Goal: Ask a question

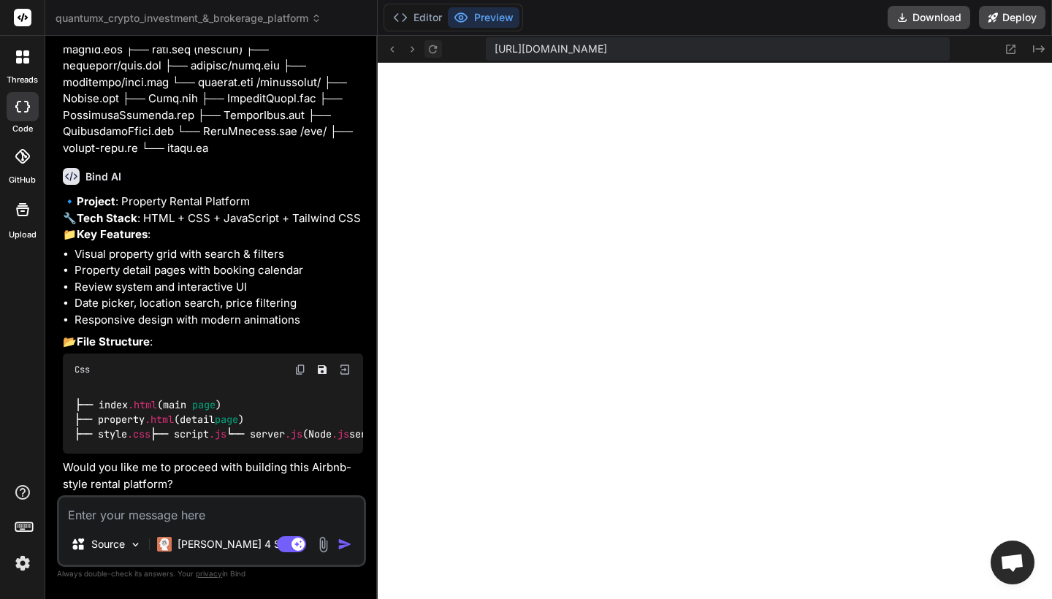
click at [430, 53] on icon at bounding box center [433, 49] width 12 height 12
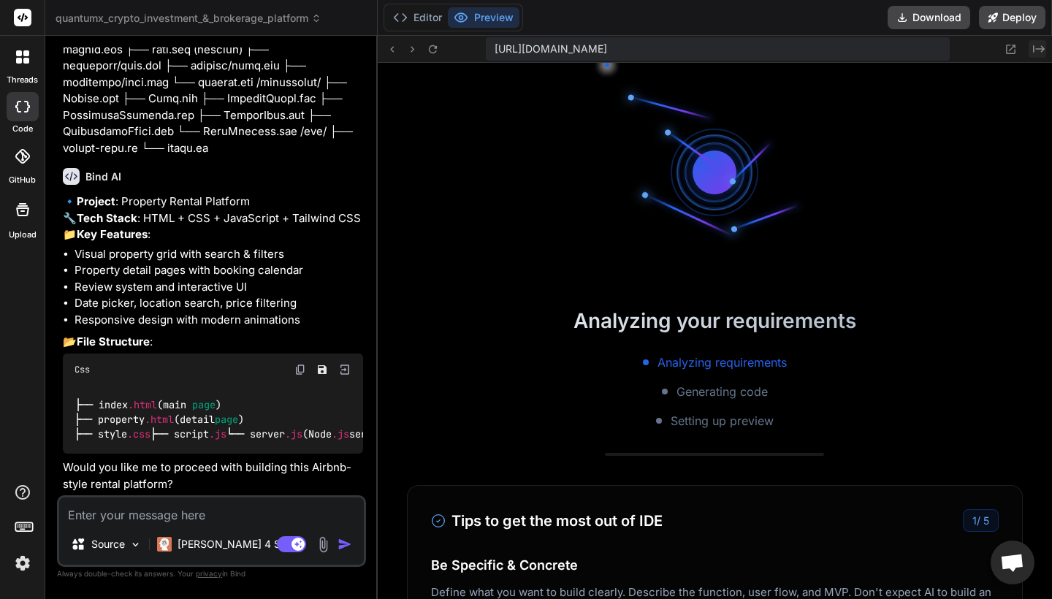
click at [1036, 48] on icon "Created with Pixso." at bounding box center [1039, 49] width 12 height 12
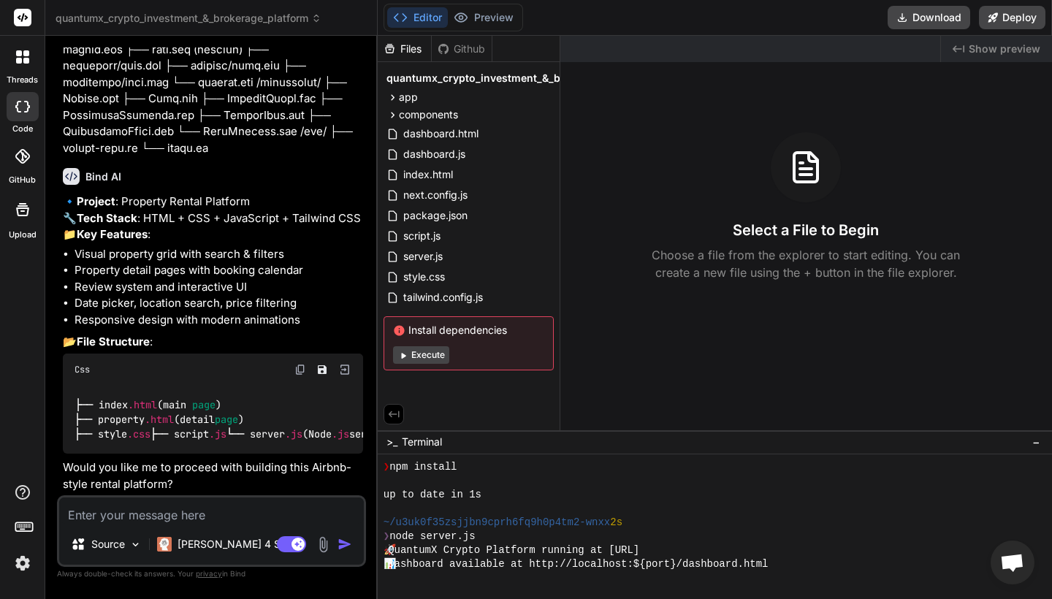
click at [996, 53] on span "Show preview" at bounding box center [1005, 49] width 72 height 15
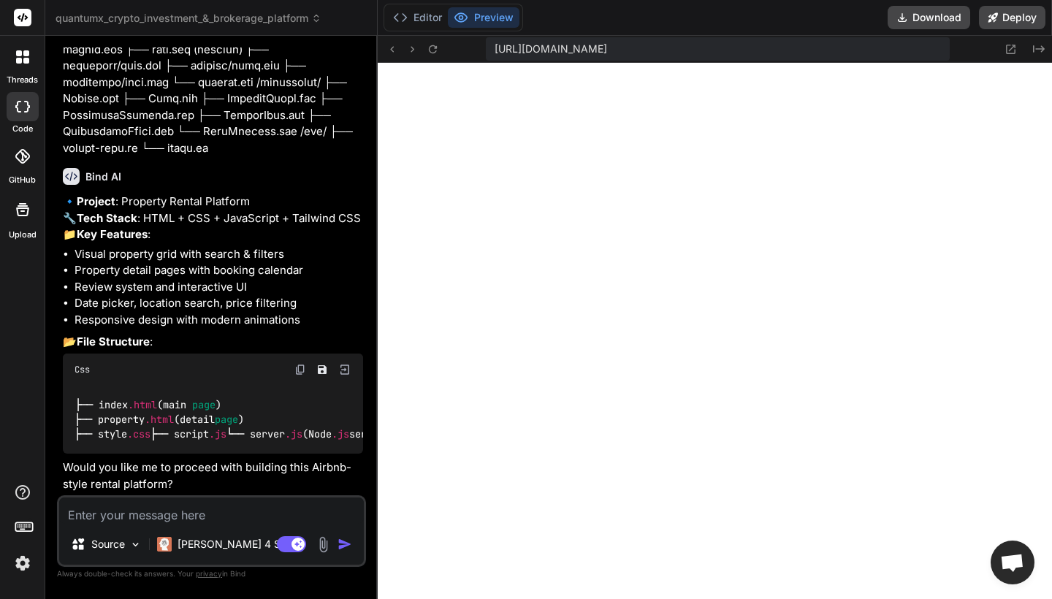
click at [217, 514] on textarea at bounding box center [211, 511] width 305 height 26
type textarea "N"
type textarea "x"
type textarea "No"
type textarea "x"
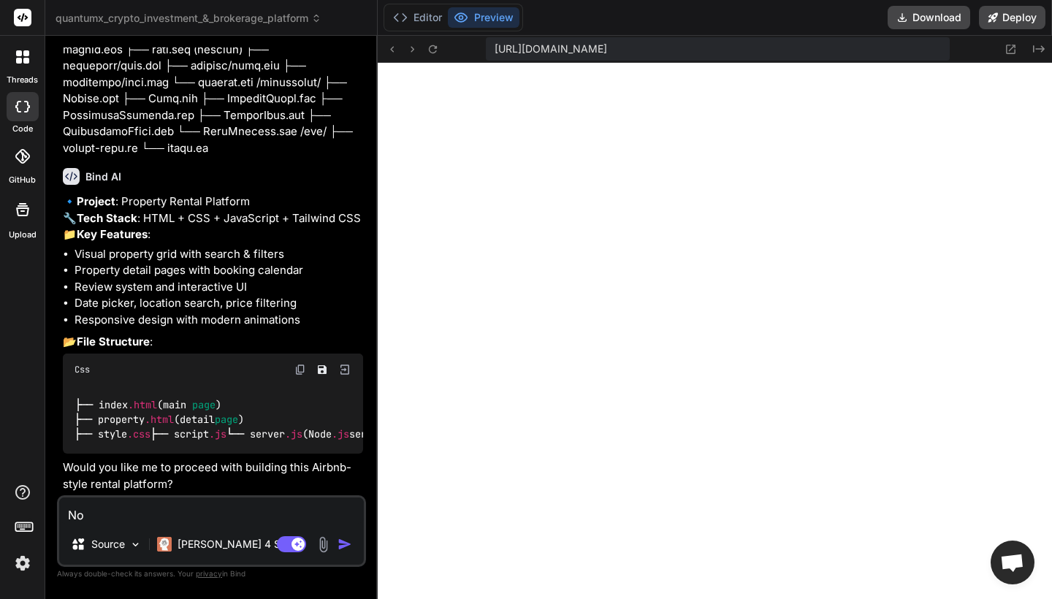
type textarea "No"
type textarea "x"
type textarea "No y"
type textarea "x"
type textarea "No yo"
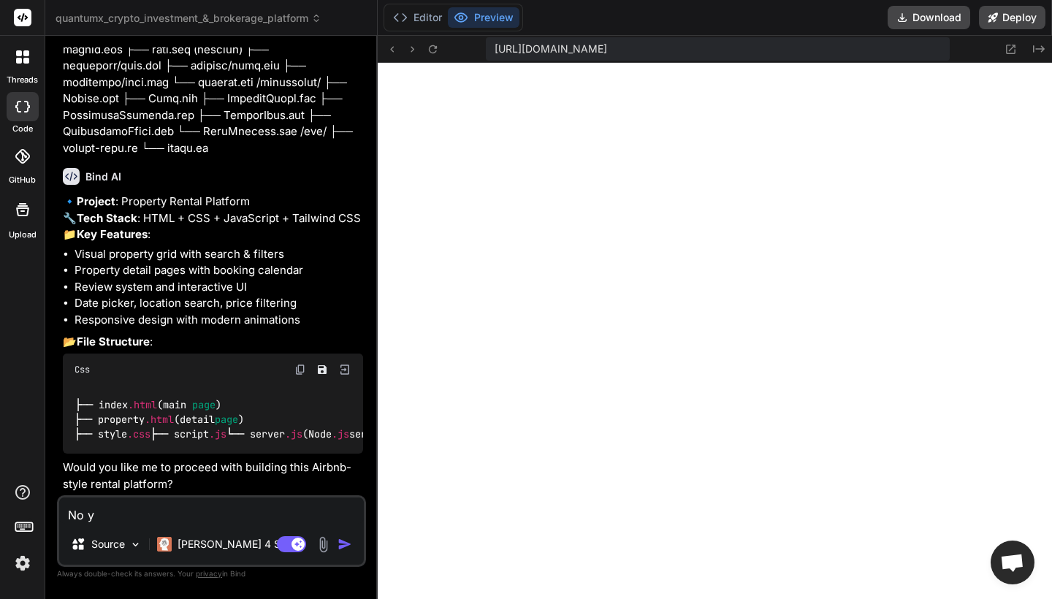
type textarea "x"
type textarea "No you"
type textarea "x"
type textarea "No you"
type textarea "x"
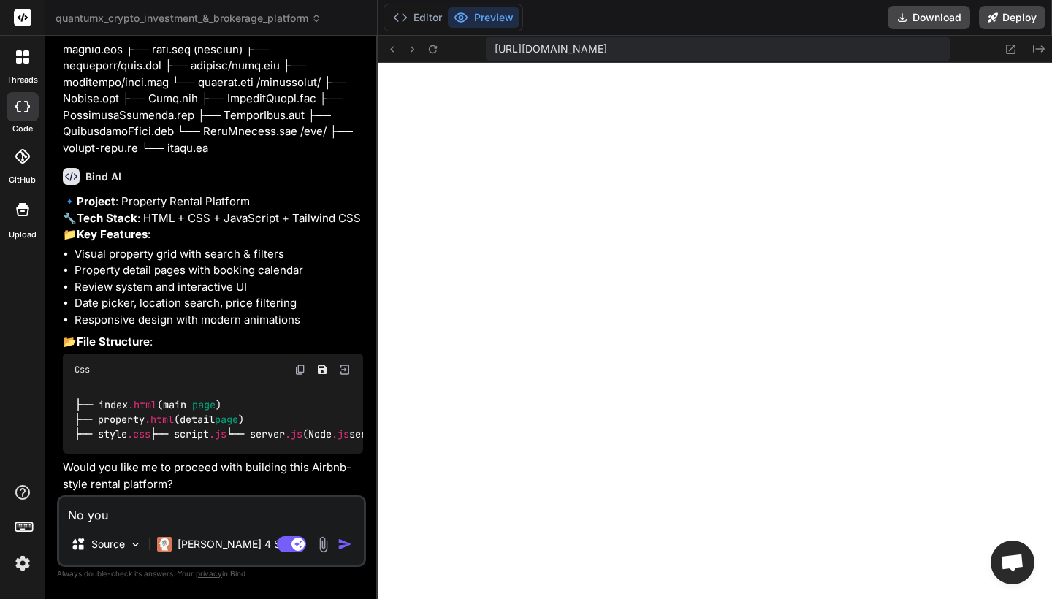
type textarea "No you a"
type textarea "x"
type textarea "No you ar"
type textarea "x"
type textarea "No you ar"
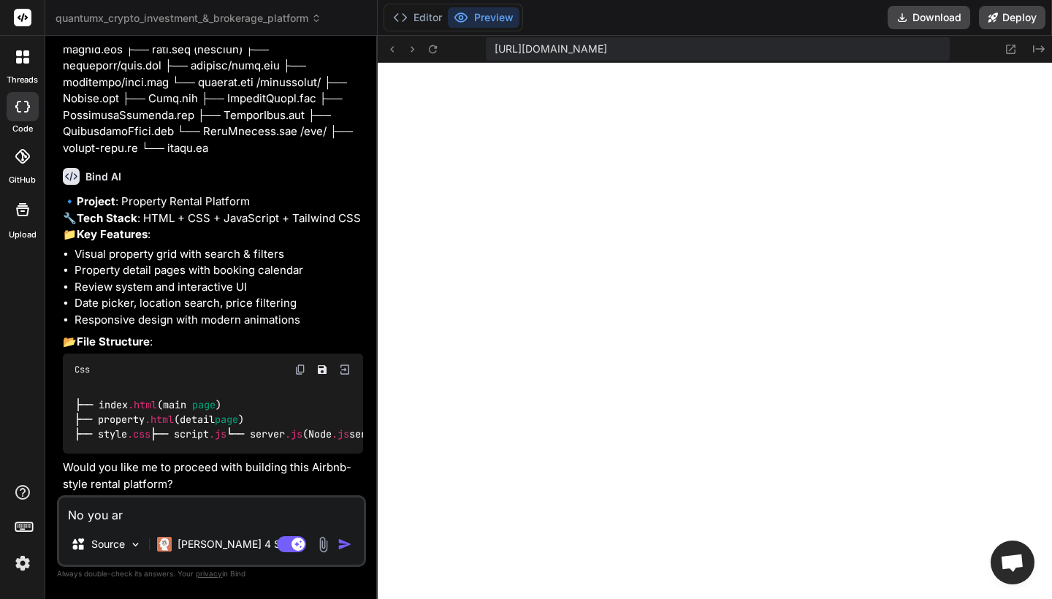
type textarea "x"
type textarea "No you ar"
type textarea "x"
type textarea "No you are"
type textarea "x"
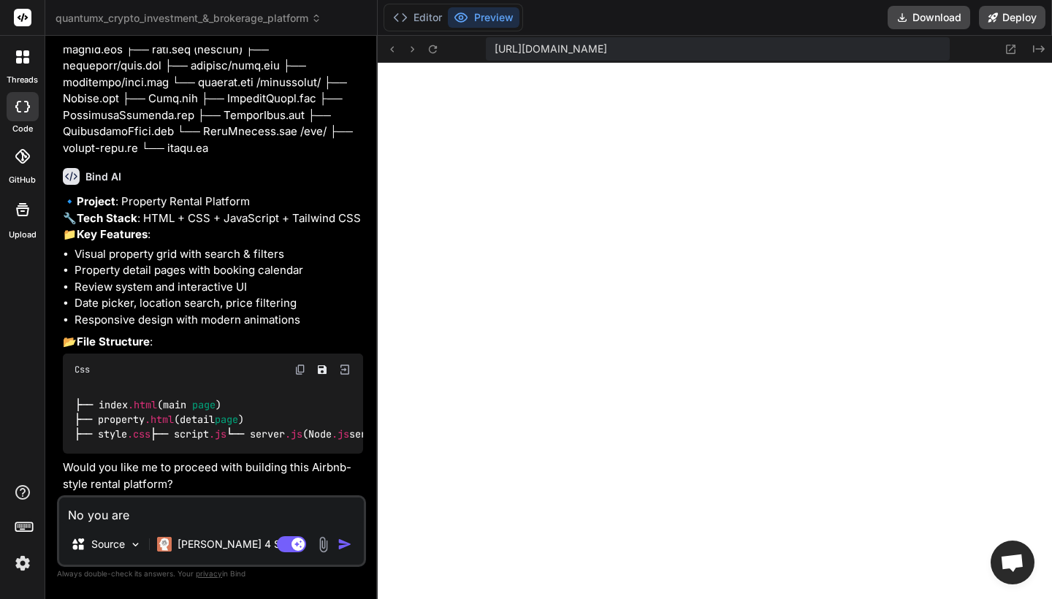
type textarea "No you are"
type textarea "x"
type textarea "No you are b"
type textarea "x"
type textarea "No you are bu"
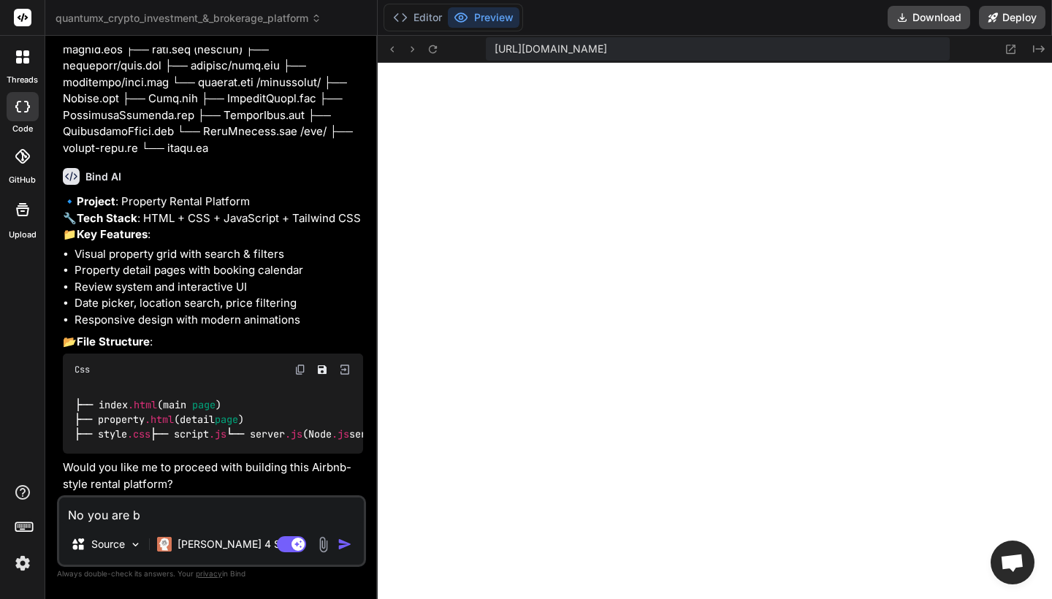
type textarea "x"
type textarea "No you are [PERSON_NAME]"
type textarea "x"
type textarea "No you are buil"
type textarea "x"
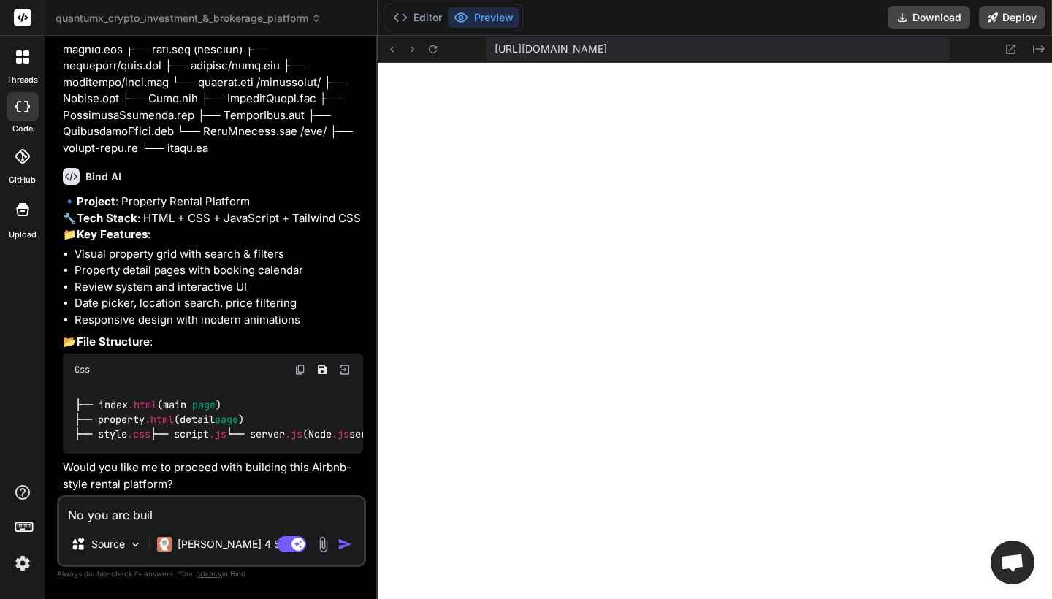
type textarea "No you are build"
type textarea "x"
type textarea "No you are buildi"
type textarea "x"
type textarea "No you are buildin"
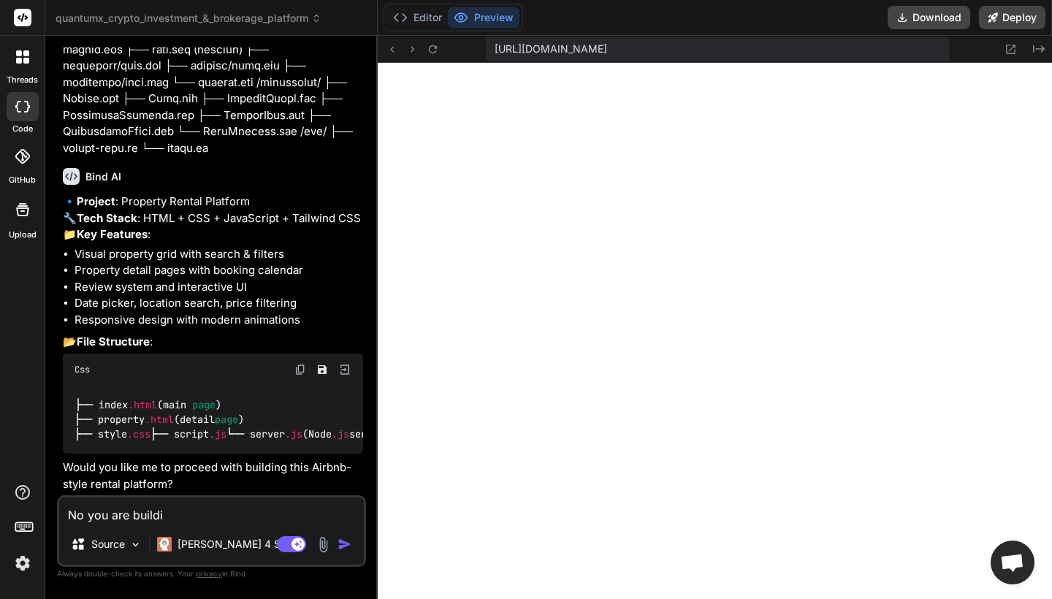
type textarea "x"
type textarea "No you are building"
type textarea "x"
type textarea "No you are building"
type textarea "x"
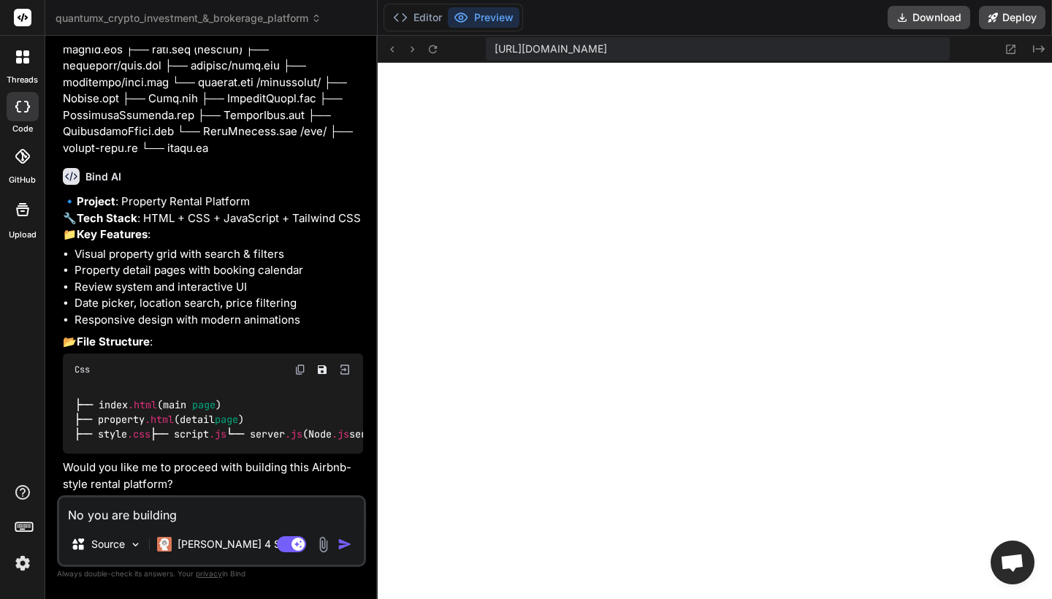
type textarea "No you are building t"
type textarea "x"
type textarea "No you are building th"
type textarea "x"
type textarea "No you are building the"
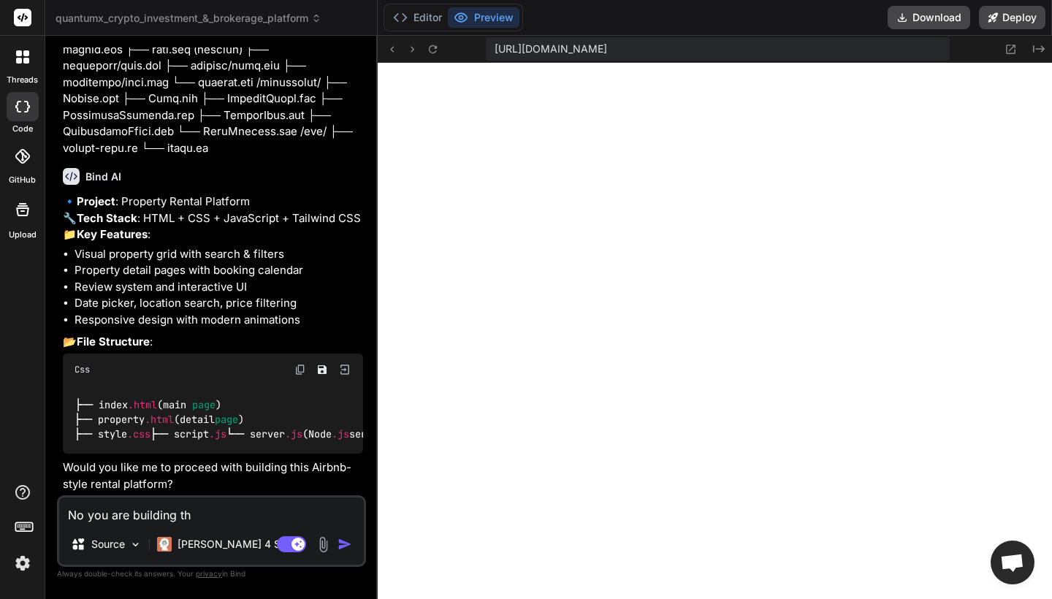
type textarea "x"
type textarea "No you are building the"
type textarea "x"
type textarea "No you are building the c"
type textarea "x"
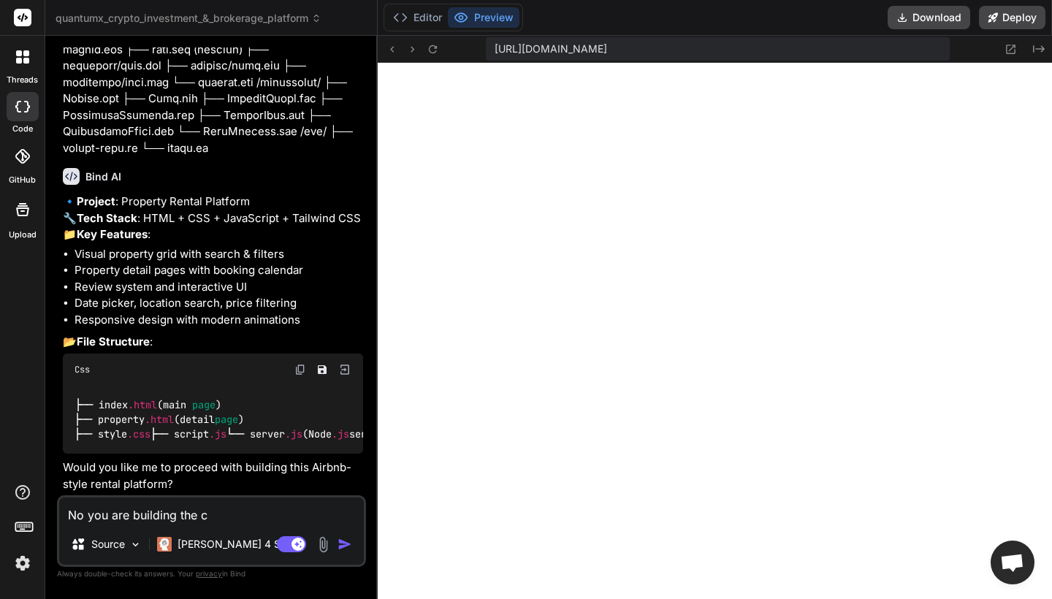
type textarea "No you are building the cr"
type textarea "x"
type textarea "No you are building the cry"
type textarea "x"
type textarea "No you are building the cryp"
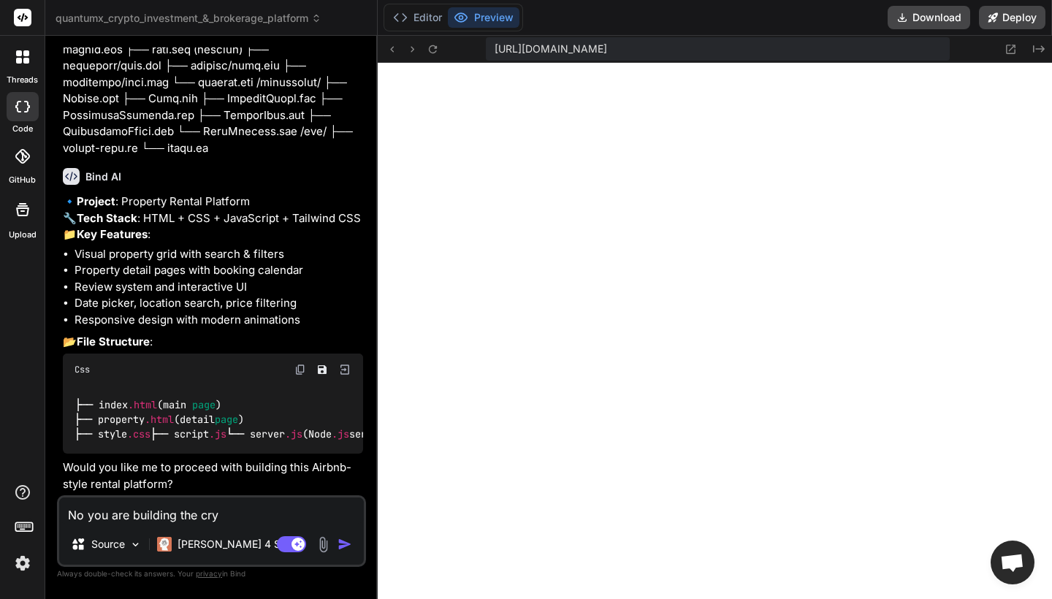
type textarea "x"
type textarea "No you are building the crypt"
type textarea "x"
type textarea "No you are building the crypto"
type textarea "x"
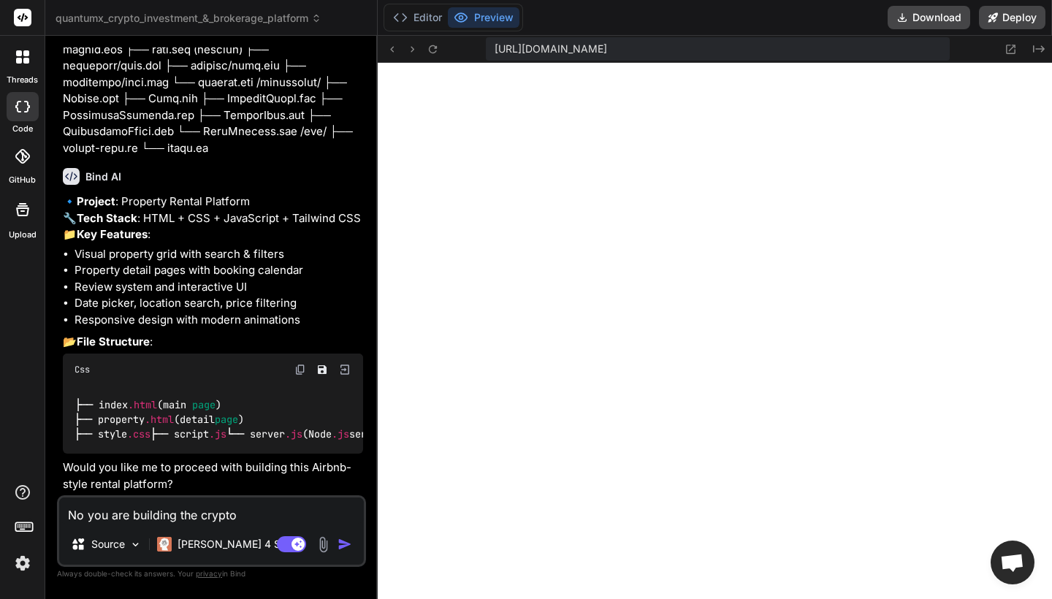
type textarea "No you are building the crypto"
type textarea "x"
type textarea "No you are building the crypto c"
type textarea "x"
type textarea "No you are building the crypto cu"
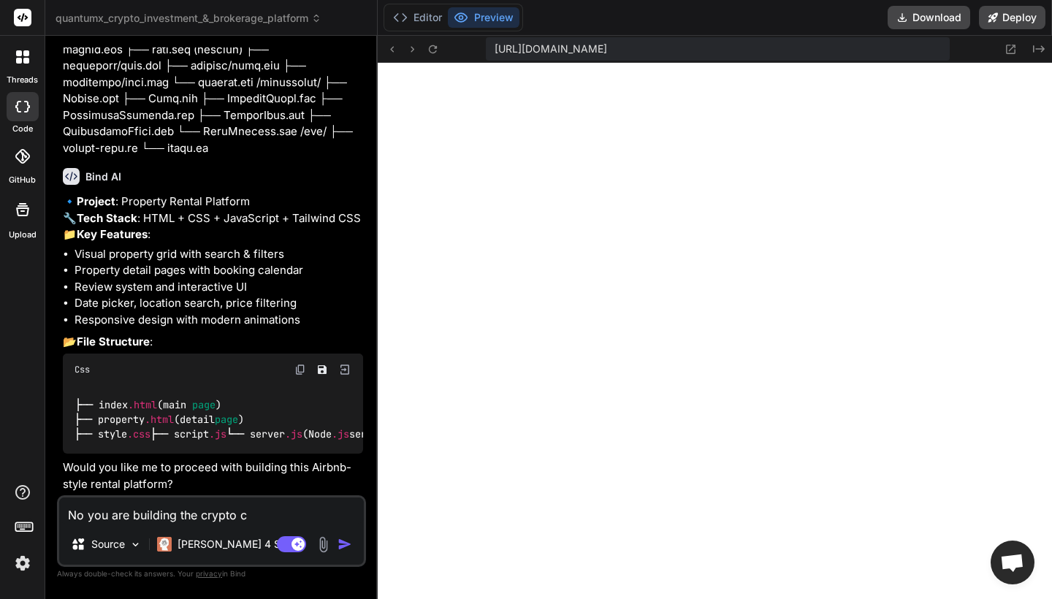
type textarea "x"
type textarea "No you are building the crypto cur"
type textarea "x"
type textarea "No you are building the crypto curr"
type textarea "x"
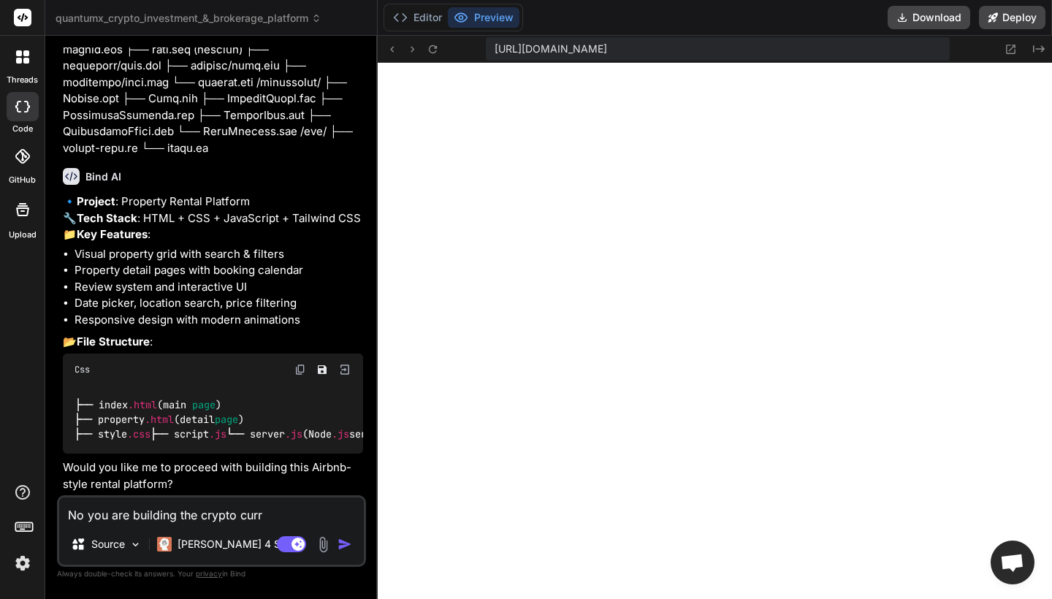
type textarea "No you are building the crypto curre"
type textarea "x"
type textarea "No you are building the crypto curren"
type textarea "x"
type textarea "No you are building the crypto currenc"
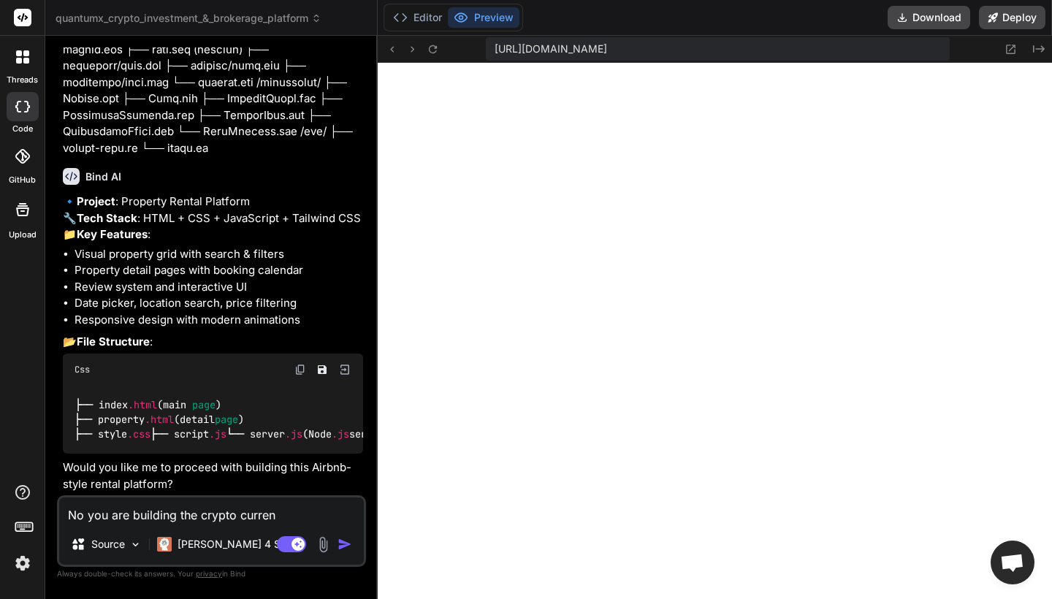
type textarea "x"
type textarea "No you are building the crypto currency"
type textarea "x"
type textarea "No you are building the crypto currency"
type textarea "x"
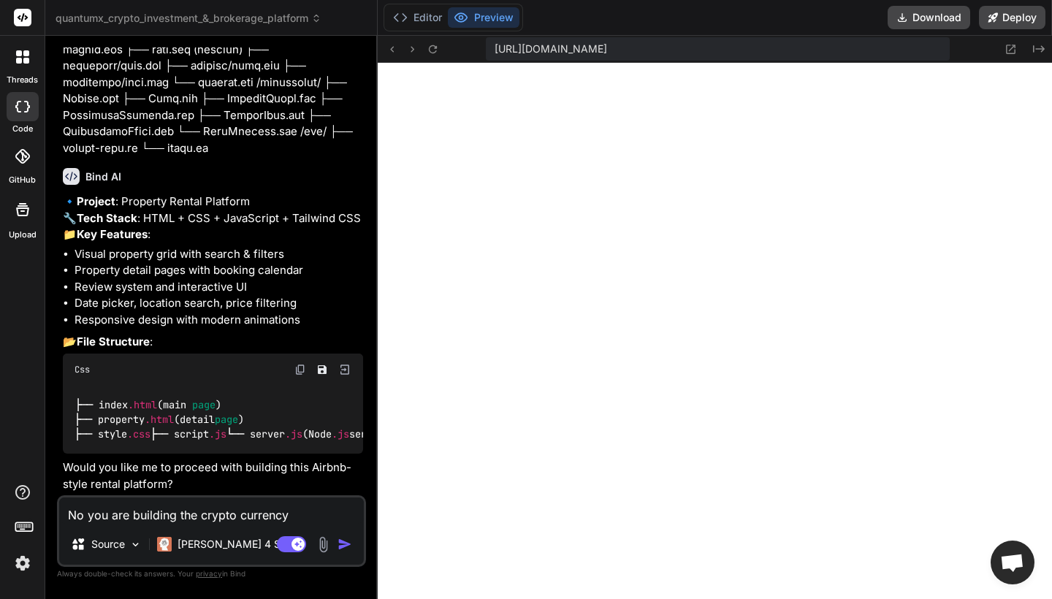
type textarea "No you are building the crypto currency w"
type textarea "x"
type textarea "No you are building the crypto currency we"
type textarea "x"
type textarea "No you are building the crypto currency web"
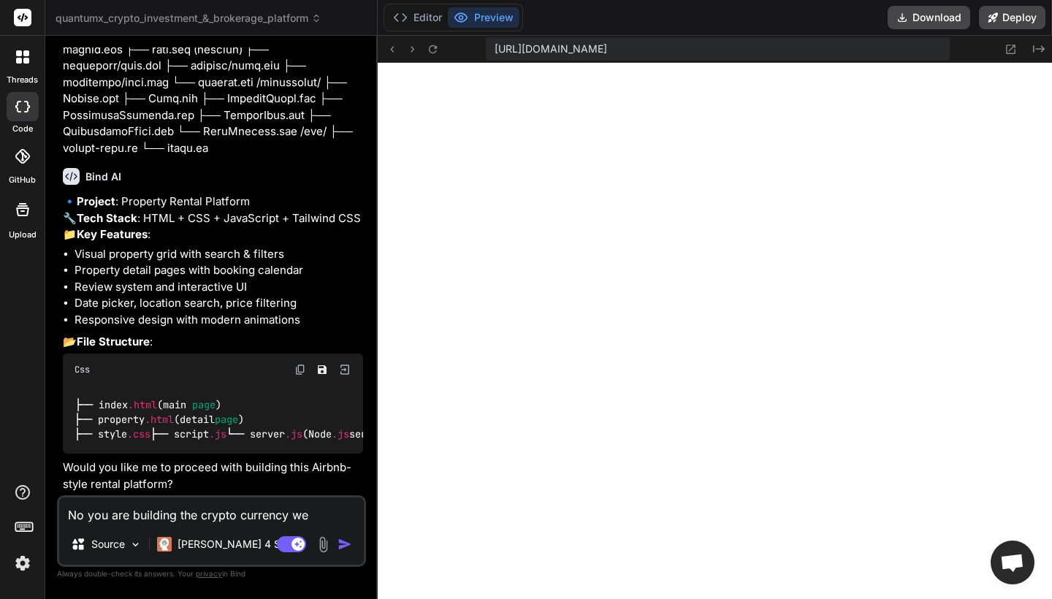
type textarea "x"
type textarea "No you are building the crypto currency web"
type textarea "x"
type textarea "No you are building the crypto currency web a"
type textarea "x"
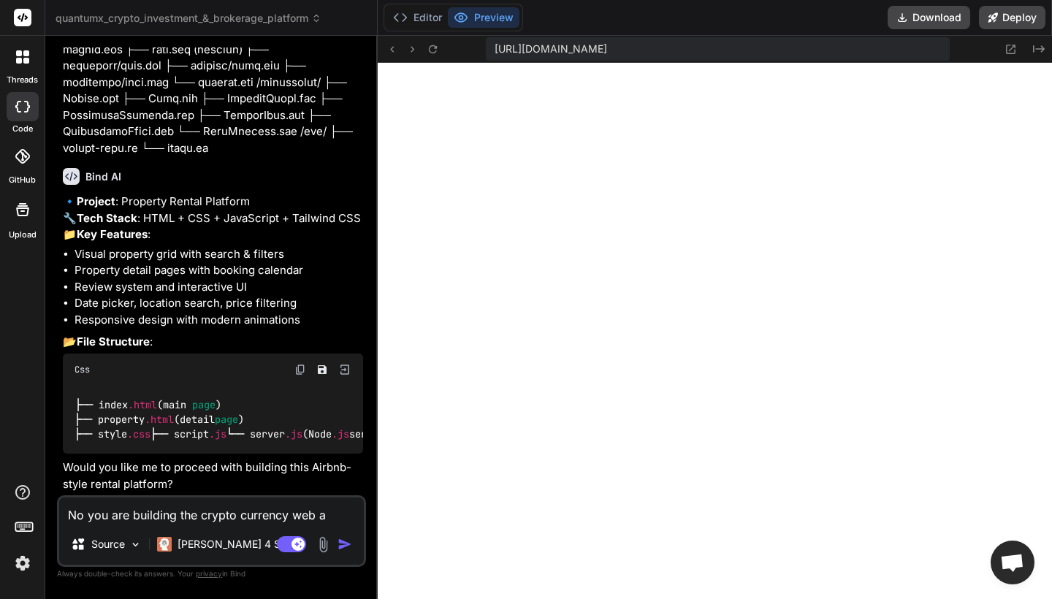
type textarea "No you are building the crypto currency web ap"
type textarea "x"
type textarea "No you are building the crypto currency web app"
type textarea "x"
type textarea "No you are building the crypto currency web app"
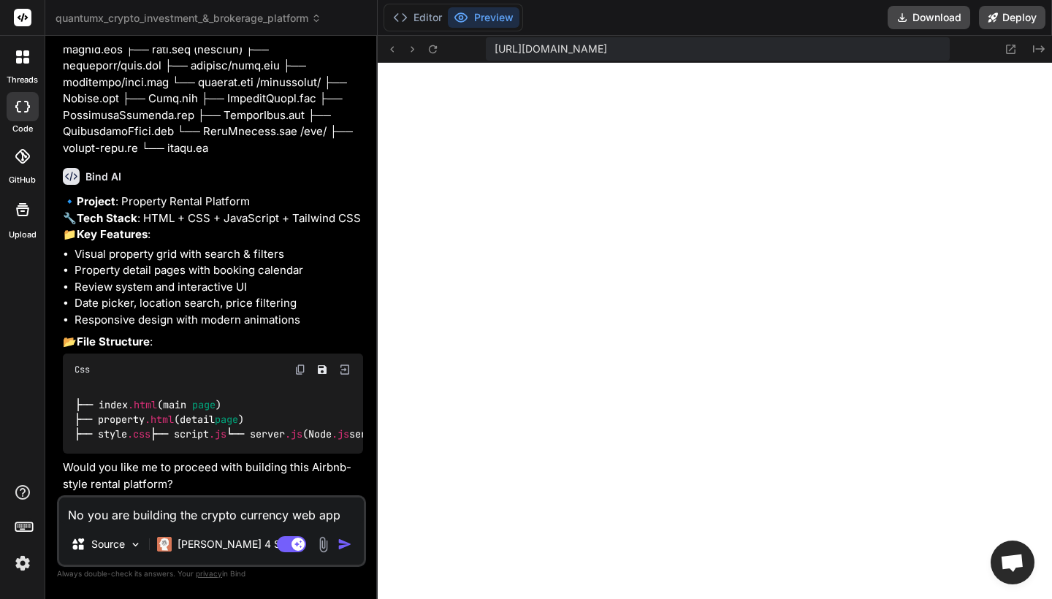
type textarea "x"
type textarea "No you are building the crypto currency web app"
type textarea "x"
type textarea "No you are building the crypto currency web ap"
type textarea "x"
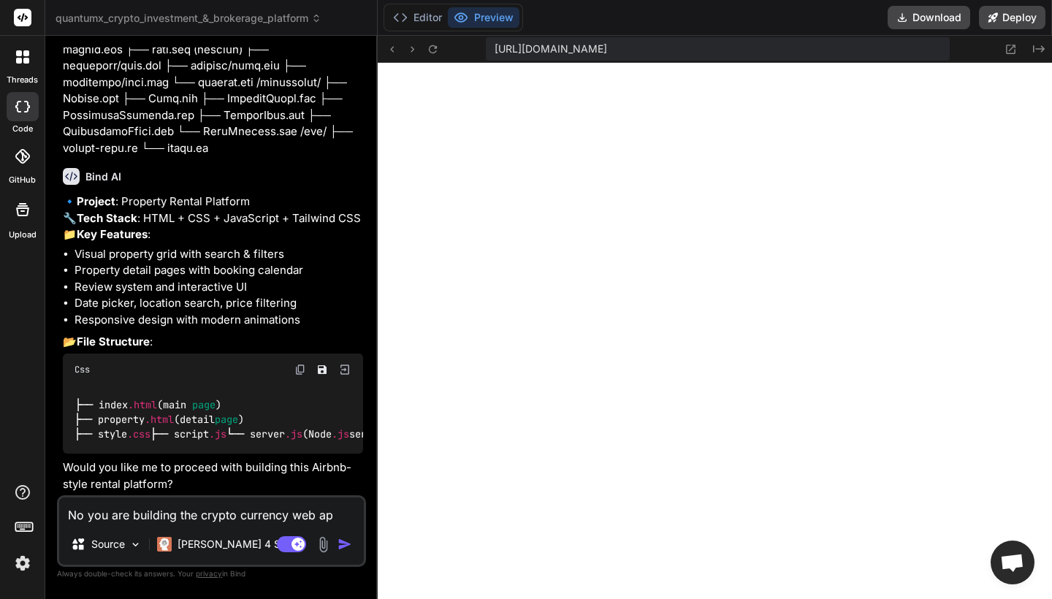
type textarea "No you are building the crypto currency web a"
type textarea "x"
type textarea "No you are building the crypto currency web"
type textarea "x"
type textarea "No you are building the crypto currency web"
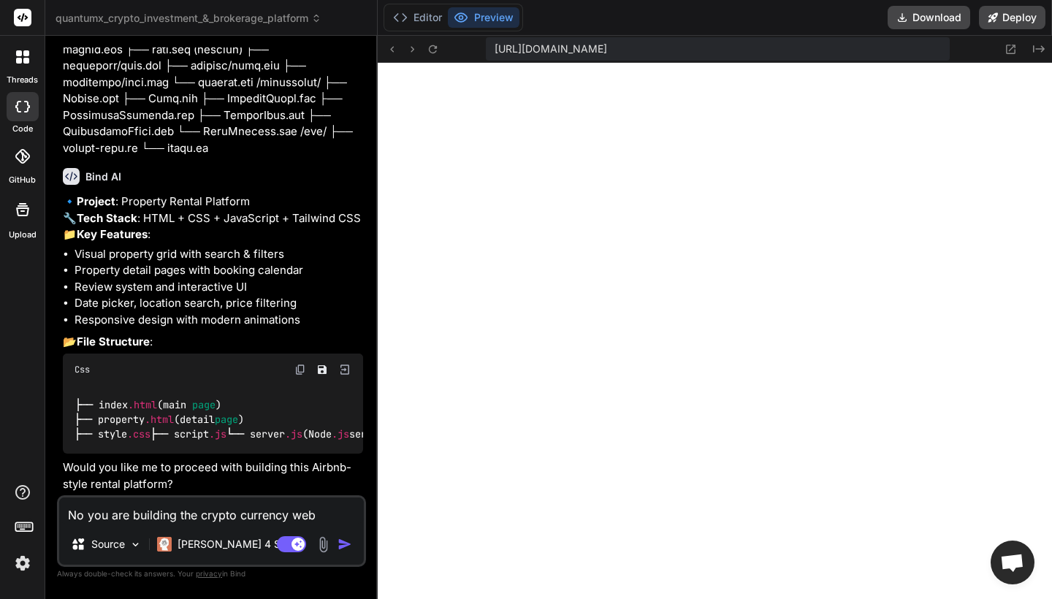
type textarea "x"
type textarea "No you are building the crypto currency we"
type textarea "x"
type textarea "No you are building the crypto currency w"
type textarea "x"
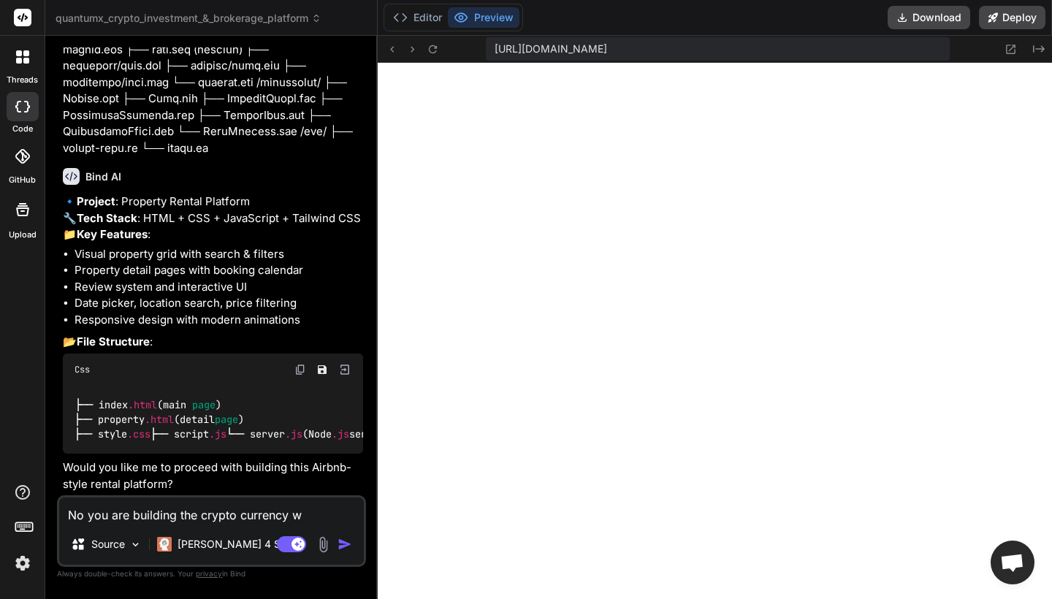
type textarea "No you are building the crypto currency"
type textarea "x"
type textarea "No you are building the crypto currency i"
type textarea "x"
type textarea "No you are building the crypto currency in"
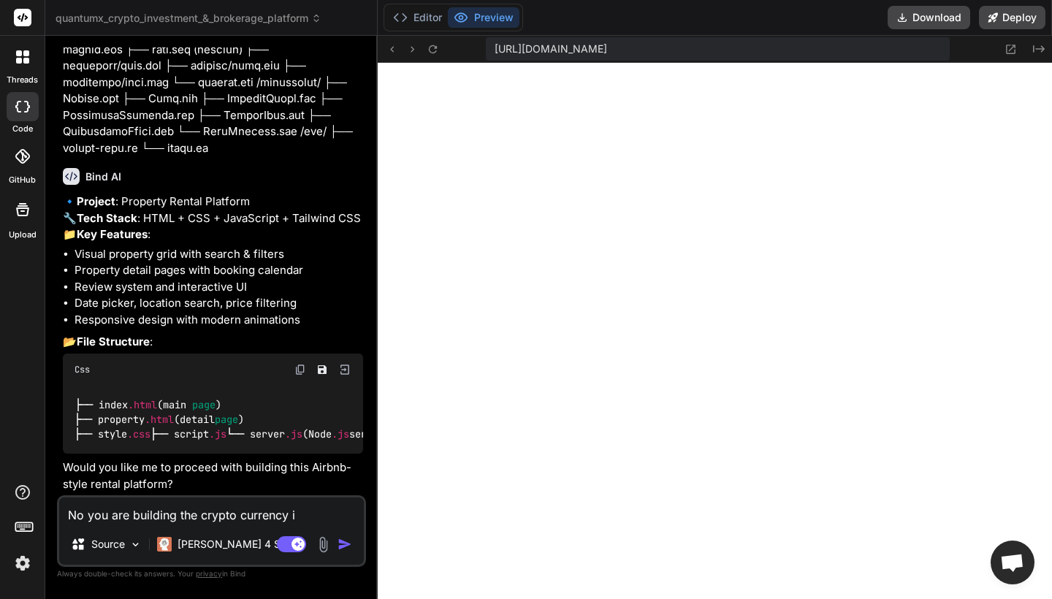
type textarea "x"
type textarea "No you are building the crypto currency inv"
type textarea "x"
type textarea "No you are building the crypto currency inve"
type textarea "x"
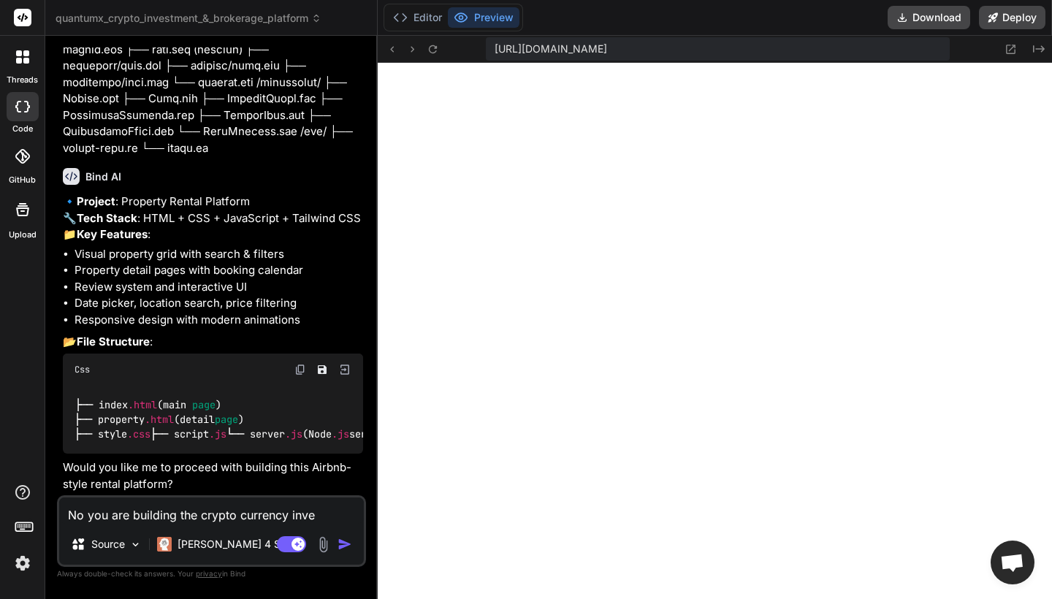
type textarea "No you are building the crypto currency inves"
type textarea "x"
type textarea "No you are building the crypto currency invest"
type textarea "x"
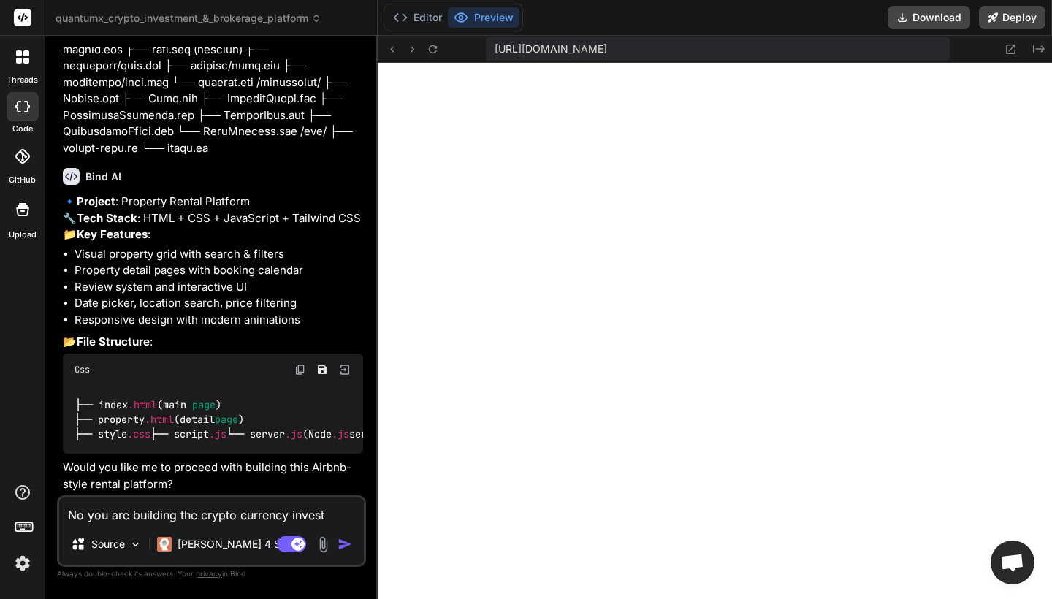
scroll to position [0, 0]
type textarea "No you are building the crypto currency investm"
type textarea "x"
type textarea "No you are building the crypto currency investme"
type textarea "x"
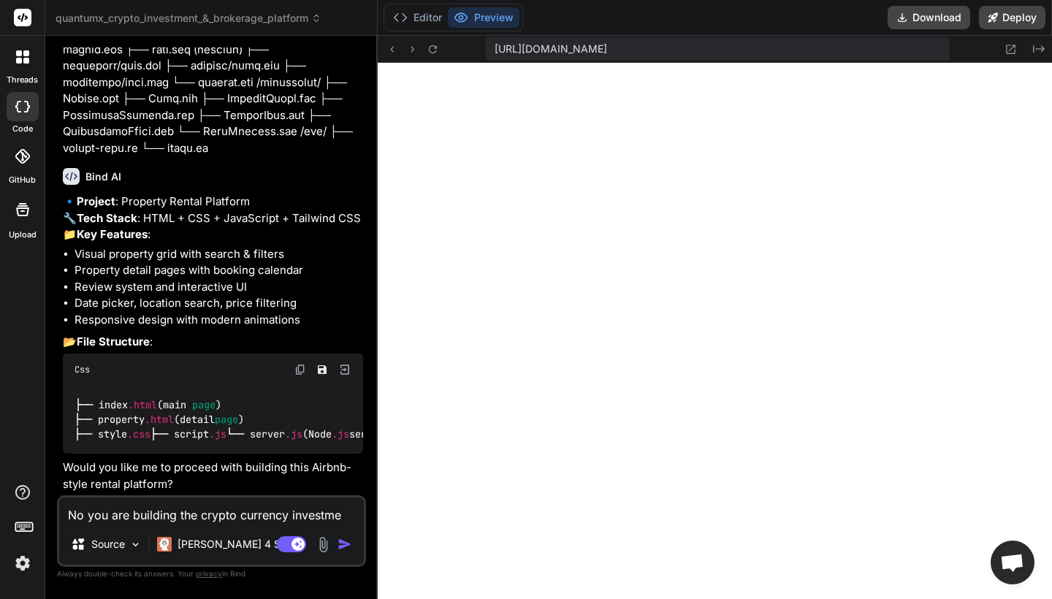
scroll to position [16, 0]
type textarea "No you are building the crypto currency investmen"
type textarea "x"
type textarea "No you are building the crypto currency investment"
type textarea "x"
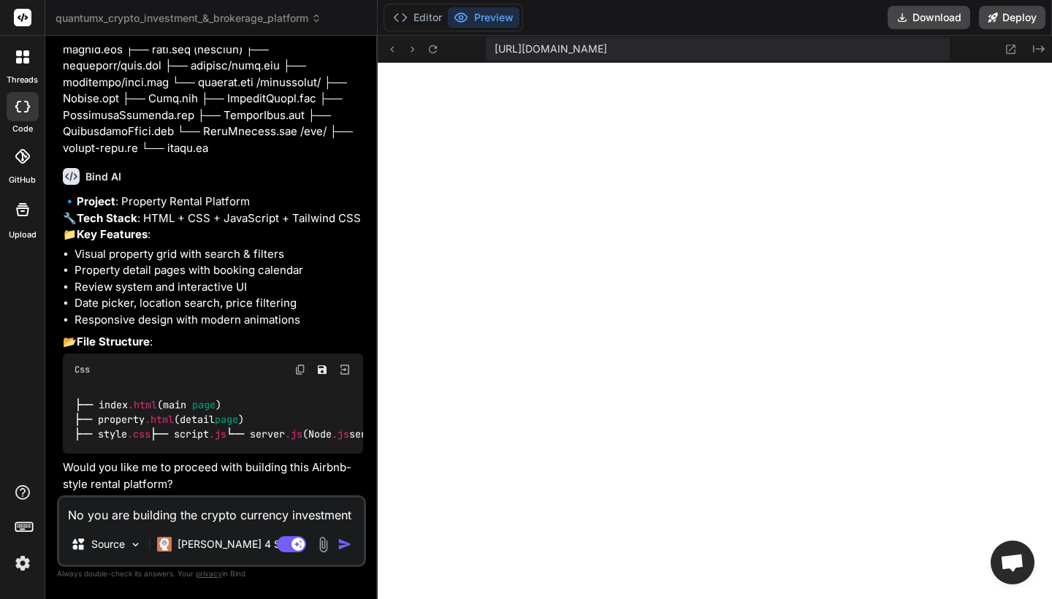
scroll to position [0, 0]
type textarea "No you are building the crypto currency investment"
type textarea "x"
type textarea "No you are building the crypto currency investment w"
type textarea "x"
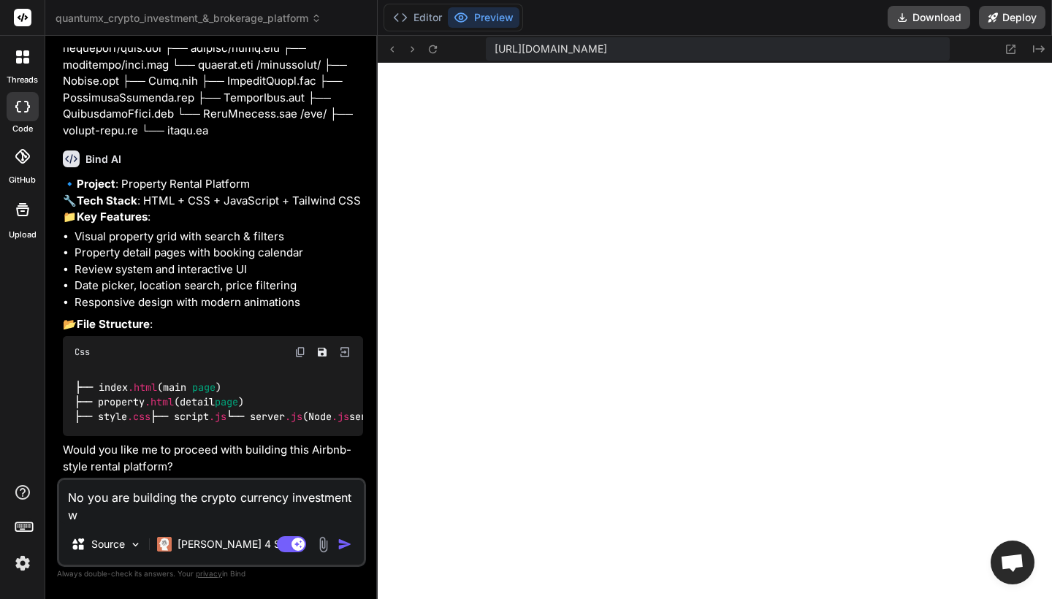
type textarea "No you are building the crypto currency investment we"
type textarea "x"
type textarea "No you are building the crypto currency investment web"
type textarea "x"
type textarea "No you are building the crypto currency investment web"
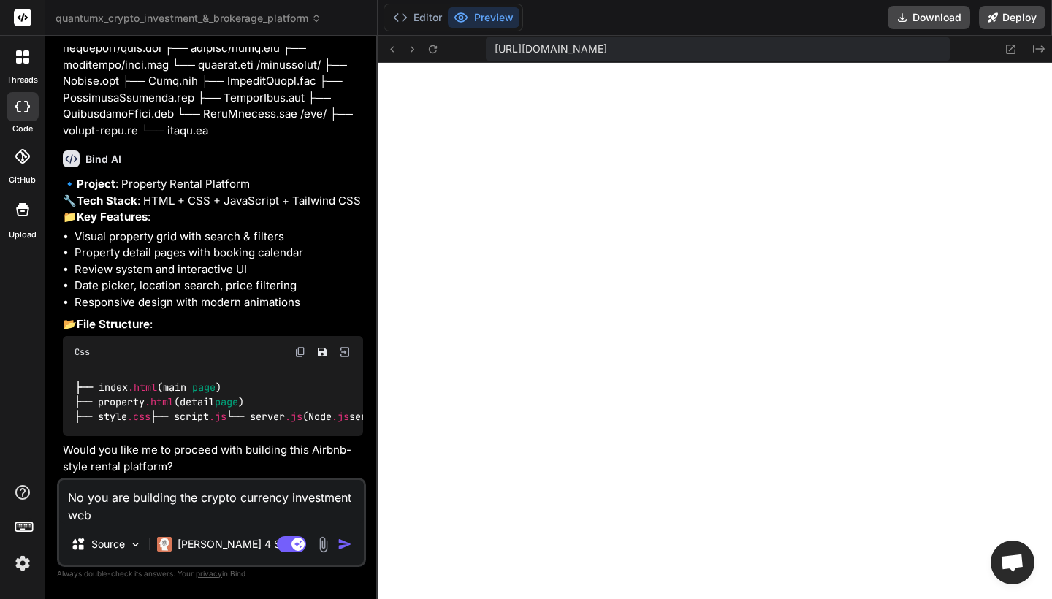
type textarea "x"
type textarea "No you are building the crypto currency investment web p"
type textarea "x"
type textarea "No you are building the crypto currency investment web pl"
type textarea "x"
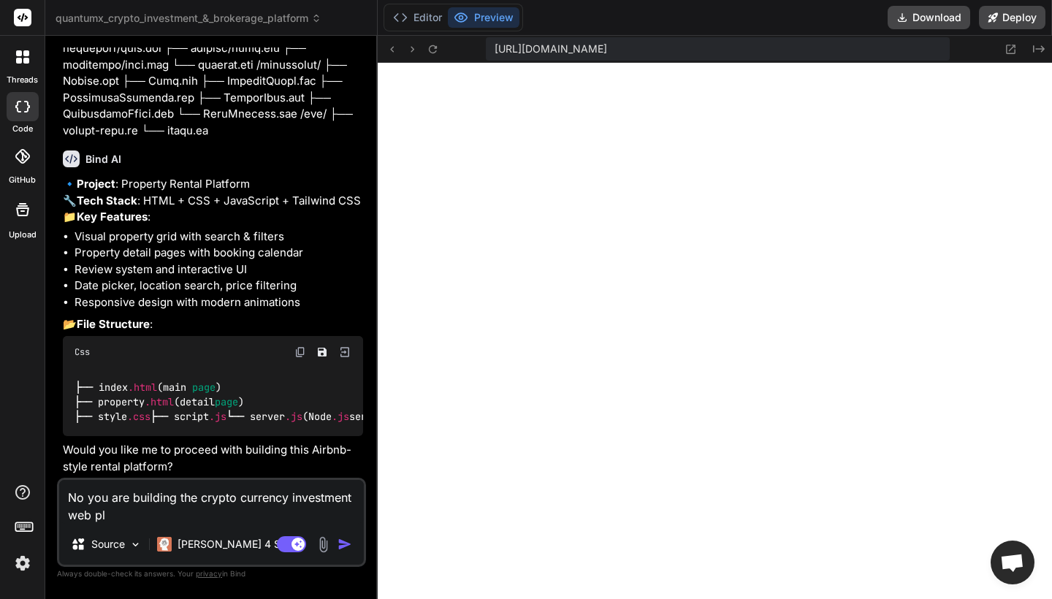
type textarea "No you are building the crypto currency investment web pla"
type textarea "x"
type textarea "No you are building the crypto currency investment web plat"
type textarea "x"
type textarea "No you are building the crypto currency investment web platf"
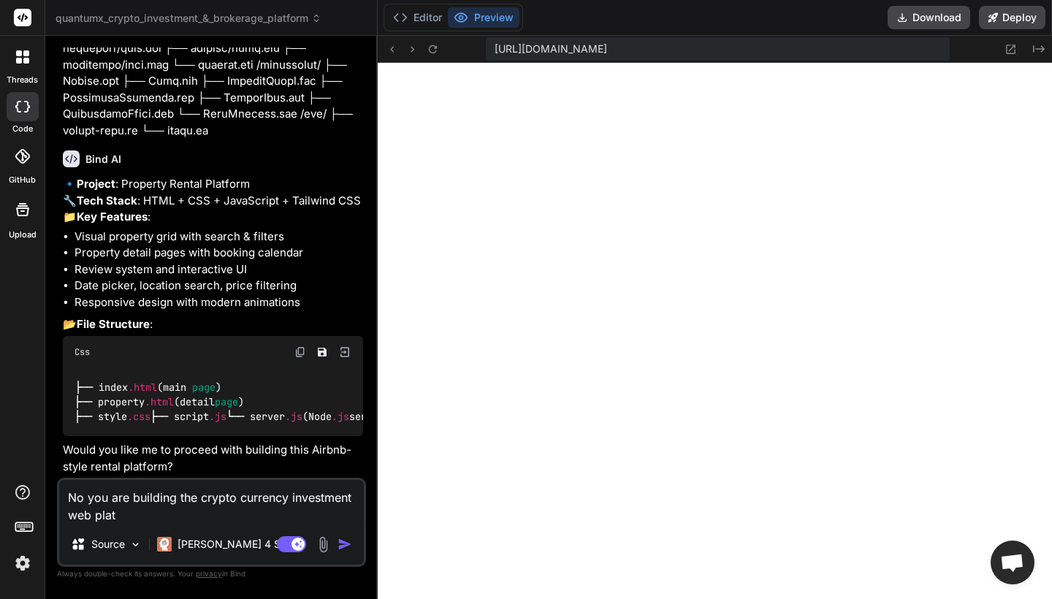
type textarea "x"
type textarea "No you are building the crypto currency investment web platfo"
type textarea "x"
type textarea "No you are building the crypto currency investment web platfor"
type textarea "x"
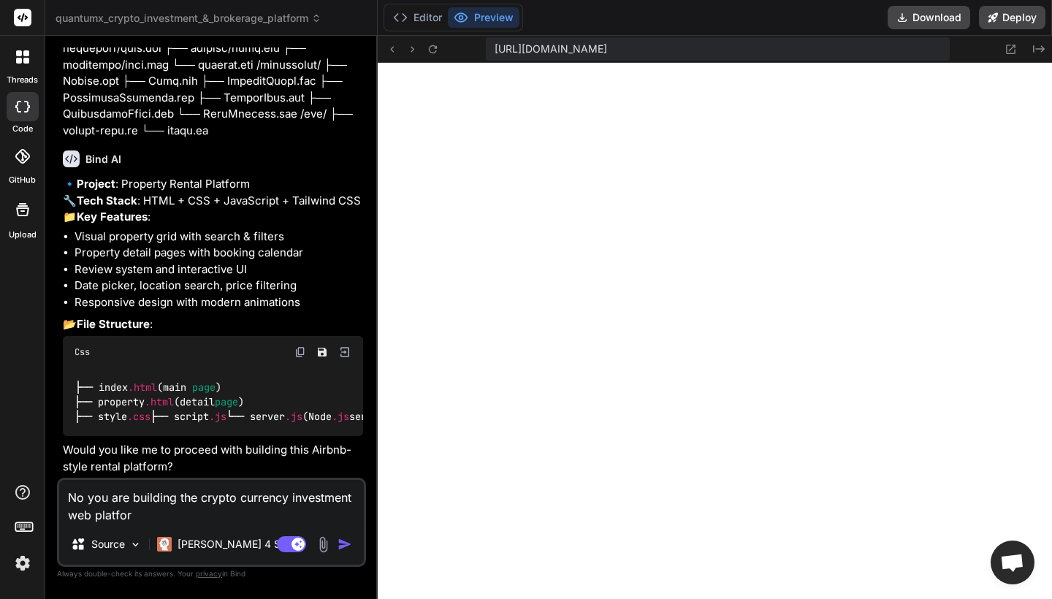
type textarea "No you are building the crypto currency investment web platform"
type textarea "x"
type textarea "No you are building the crypto currency investment web platform"
type textarea "x"
type textarea "No you are building the crypto currency investment web platform n"
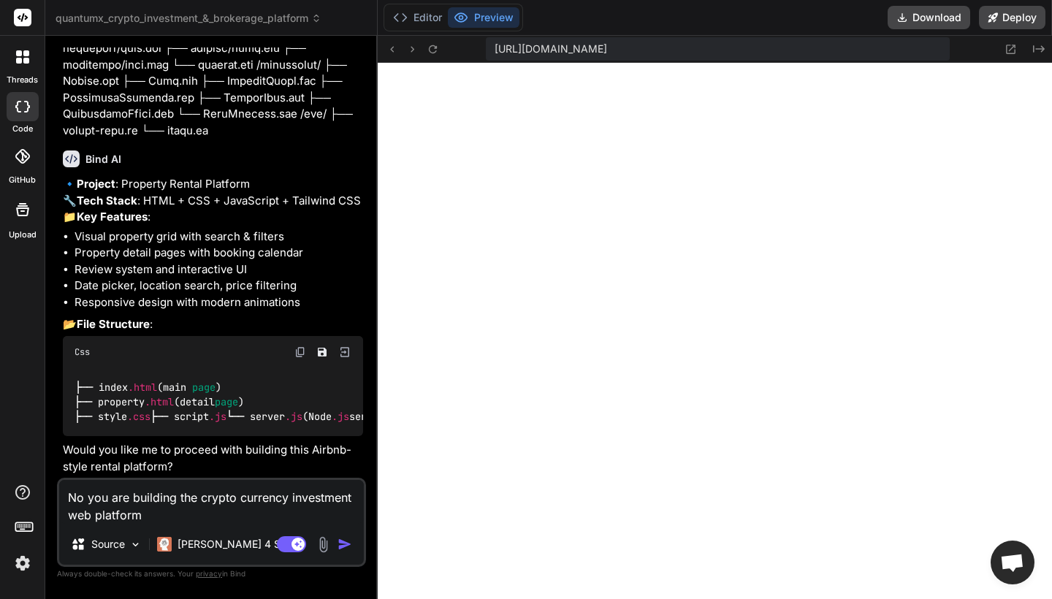
type textarea "x"
type textarea "No you are building the crypto currency investment web platform no"
type textarea "x"
type textarea "No you are building the crypto currency investment web platform not"
type textarea "x"
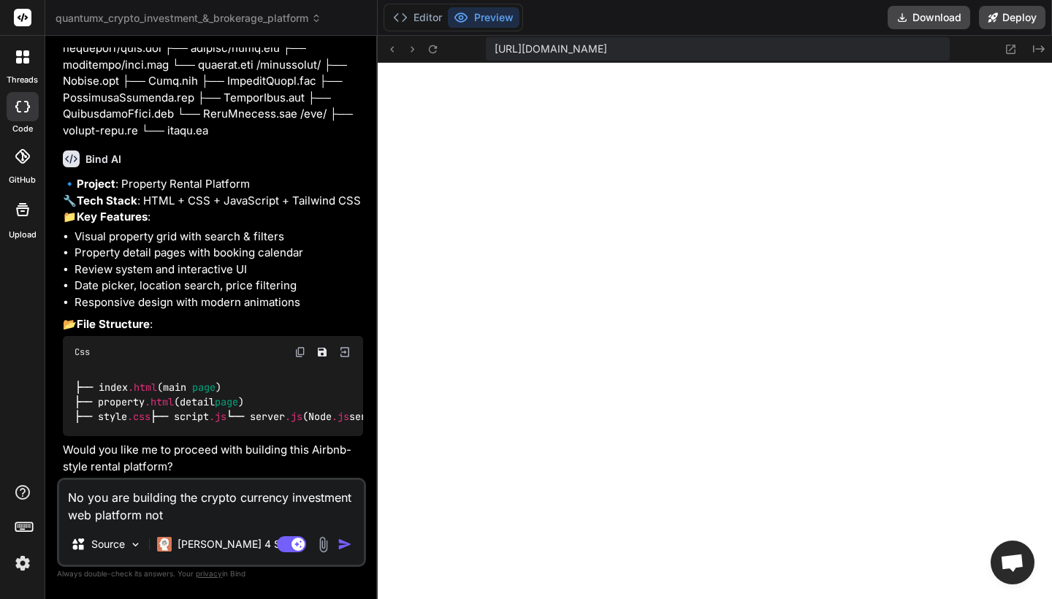
type textarea "No you are building the crypto currency investment web platform not"
type textarea "x"
type textarea "No you are building the crypto currency investment web platform not t"
type textarea "x"
type textarea "No you are building the crypto currency investment web platform not th"
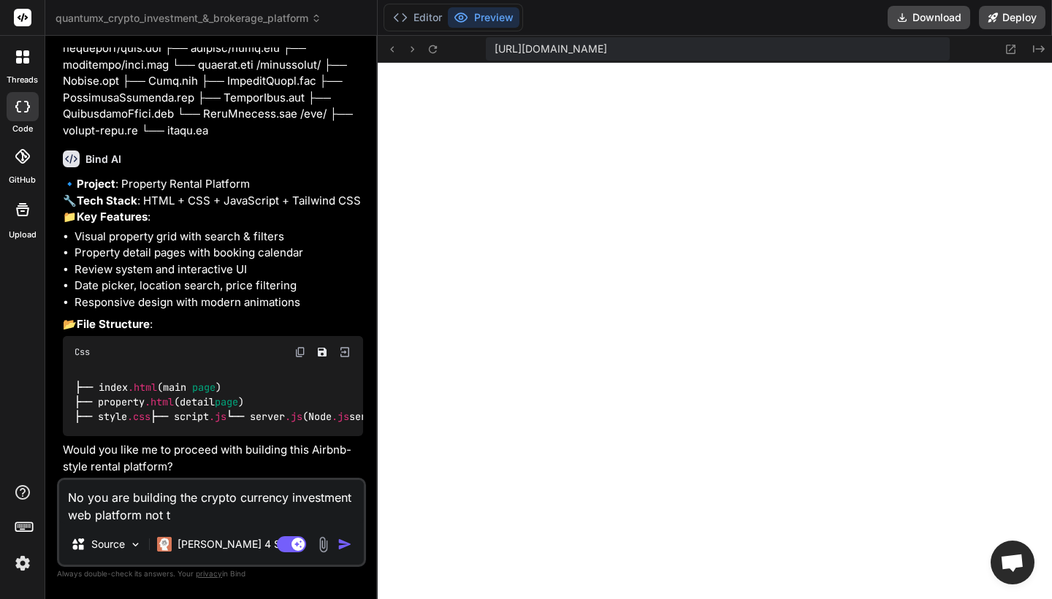
type textarea "x"
type textarea "No you are building the crypto currency investment web platform not the"
type textarea "x"
type textarea "No you are building the crypto currency investment web platform not the"
type textarea "x"
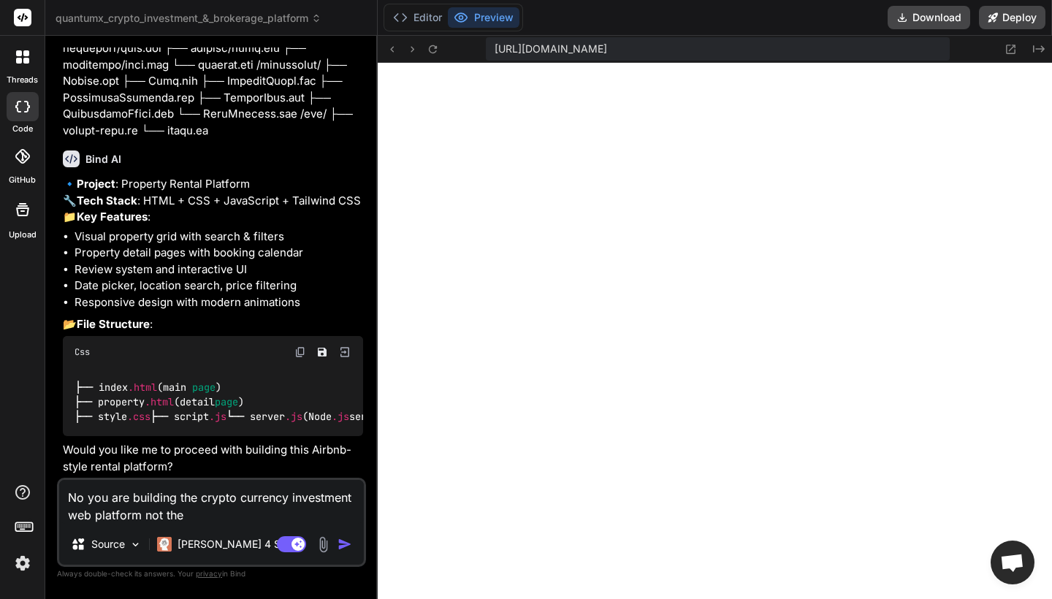
type textarea "No you are building the crypto currency investment web platform not the r"
type textarea "x"
type textarea "No you are building the crypto currency investment web platform not the re"
type textarea "x"
type textarea "No you are building the crypto currency investment web platform not the ren"
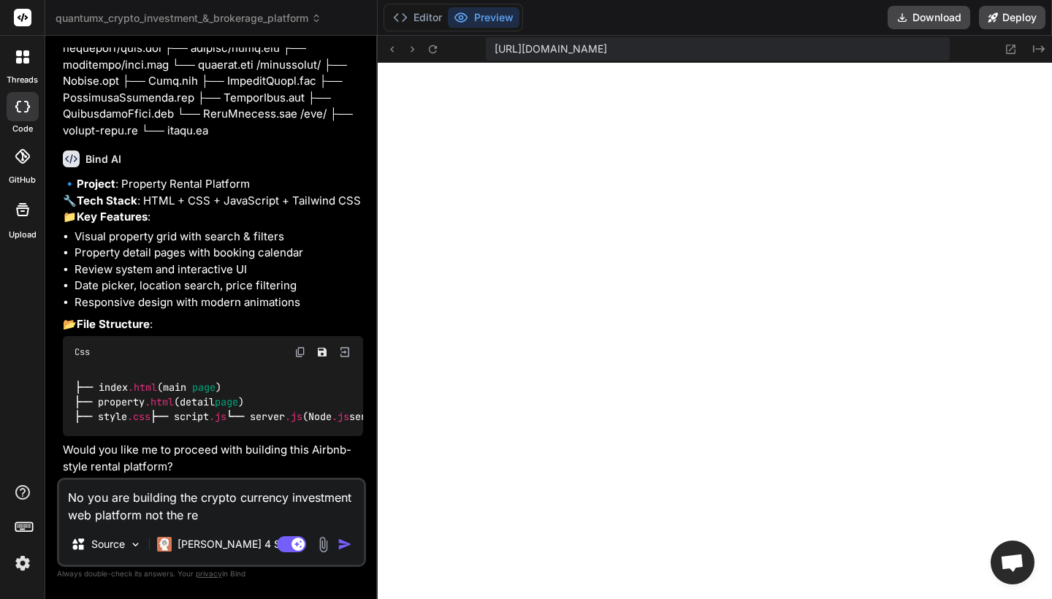
type textarea "x"
type textarea "No you are building the crypto currency investment web platform not the rent"
type textarea "x"
type textarea "No you are building the crypto currency investment web platform not the renta"
type textarea "x"
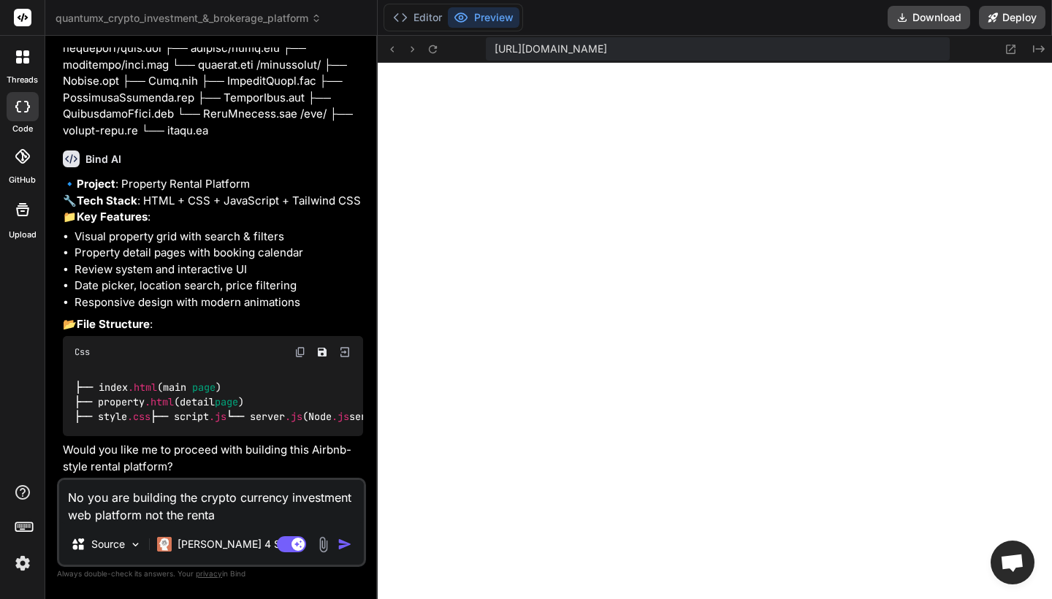
type textarea "No you are building the crypto currency investment web platform not the rental"
type textarea "x"
type textarea "No you are building the crypto currency investment web platform not the rentals"
type textarea "x"
type textarea "No you are building the crypto currency investment web platform not the rentals"
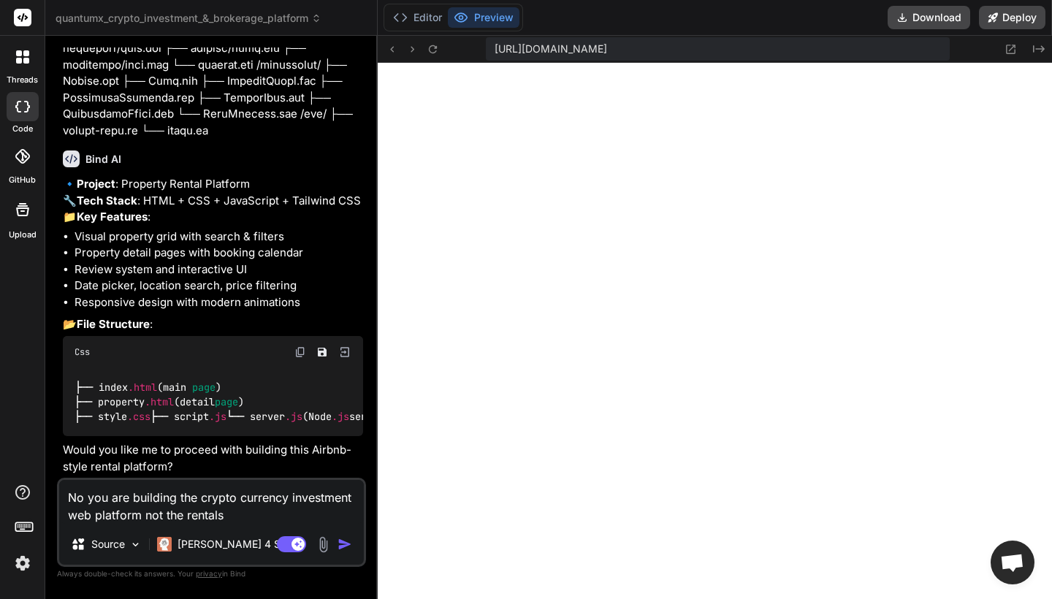
type textarea "x"
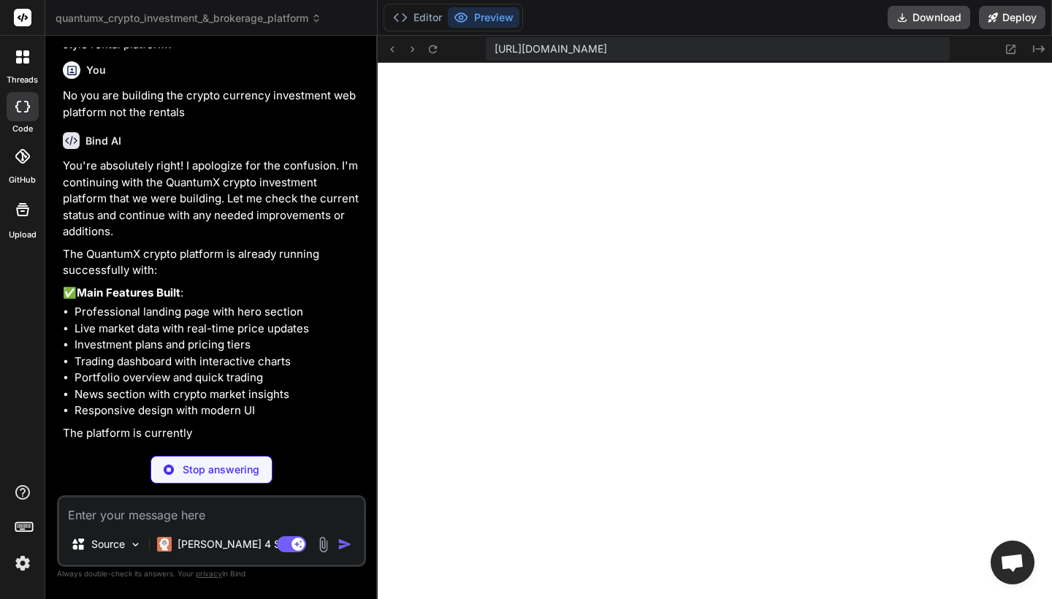
scroll to position [4565, 0]
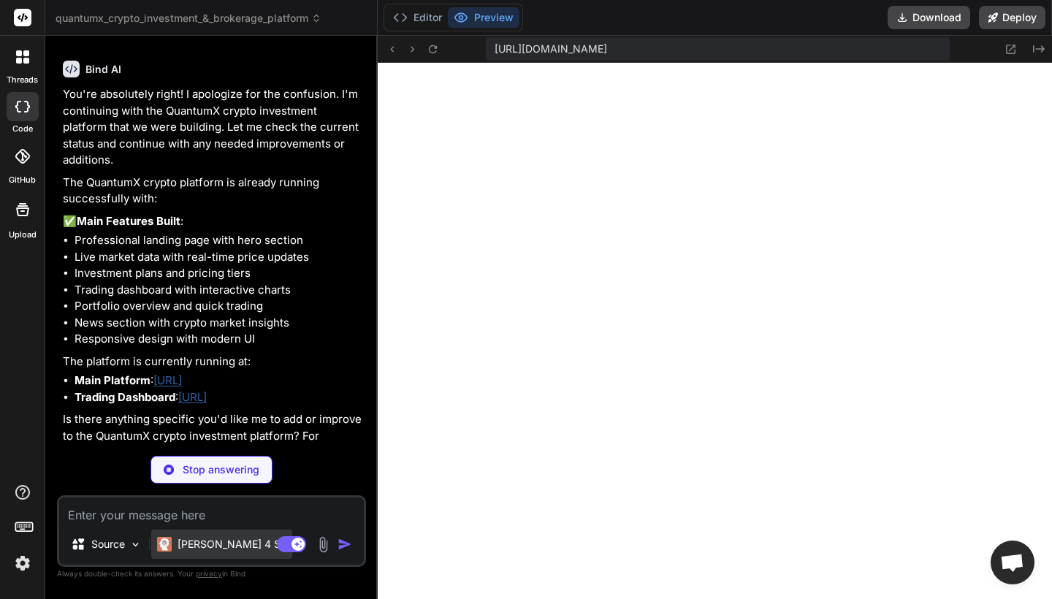
click at [199, 549] on p "[PERSON_NAME] 4 S.." at bounding box center [232, 544] width 109 height 15
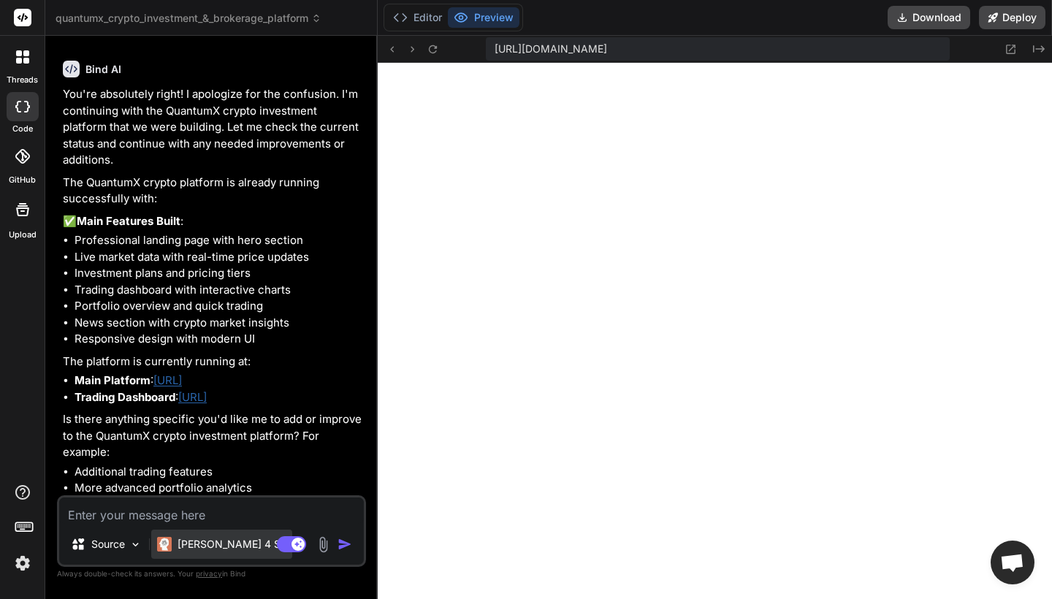
click at [197, 533] on div "[PERSON_NAME] 4 S.." at bounding box center [221, 544] width 141 height 29
click at [202, 550] on p "[PERSON_NAME] 4 S.." at bounding box center [232, 544] width 109 height 15
click at [118, 546] on p "Source" at bounding box center [108, 544] width 34 height 15
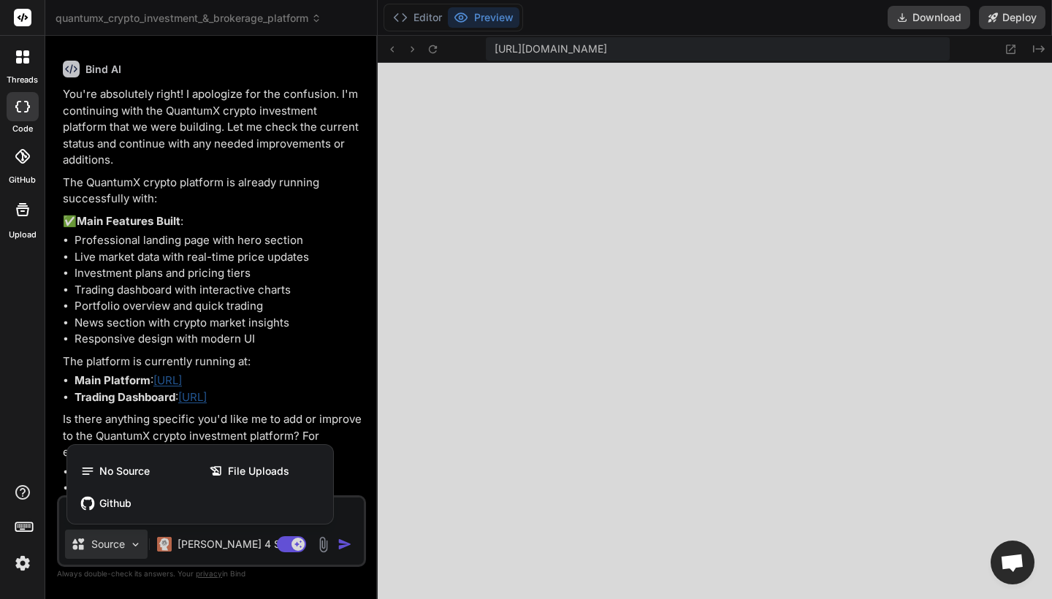
click at [281, 365] on div at bounding box center [526, 299] width 1052 height 599
type textarea "x"
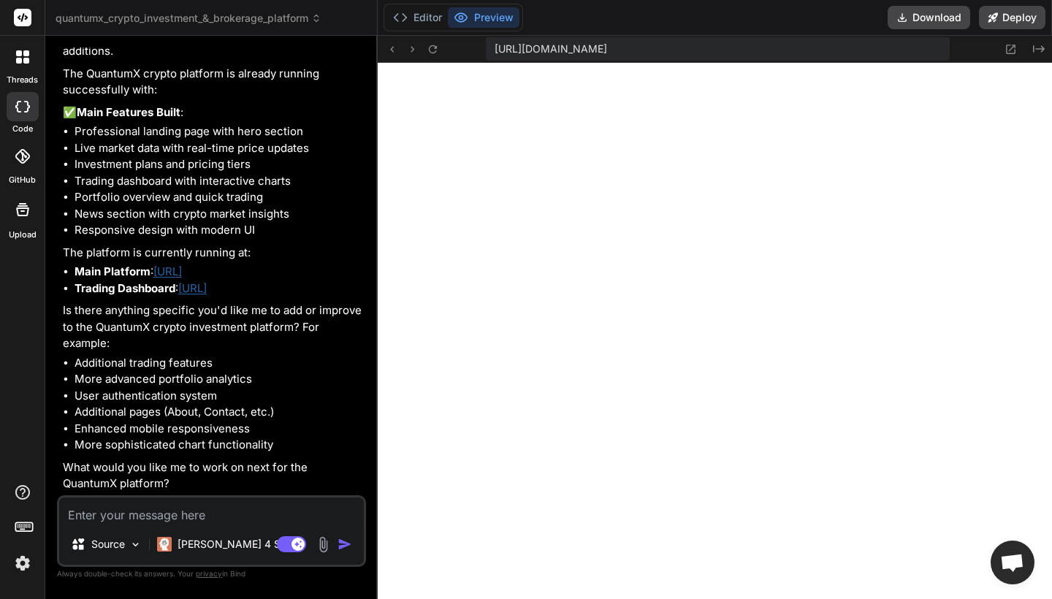
scroll to position [0, 0]
click at [256, 507] on textarea at bounding box center [211, 511] width 305 height 26
type textarea "G"
type textarea "x"
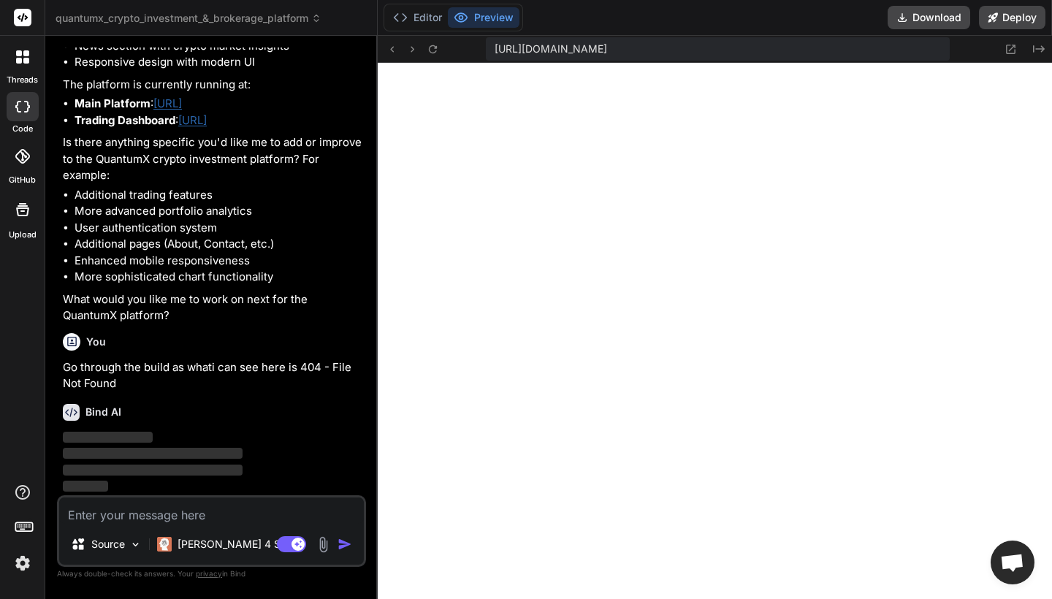
scroll to position [0, 0]
